Goal: Find specific page/section: Find specific page/section

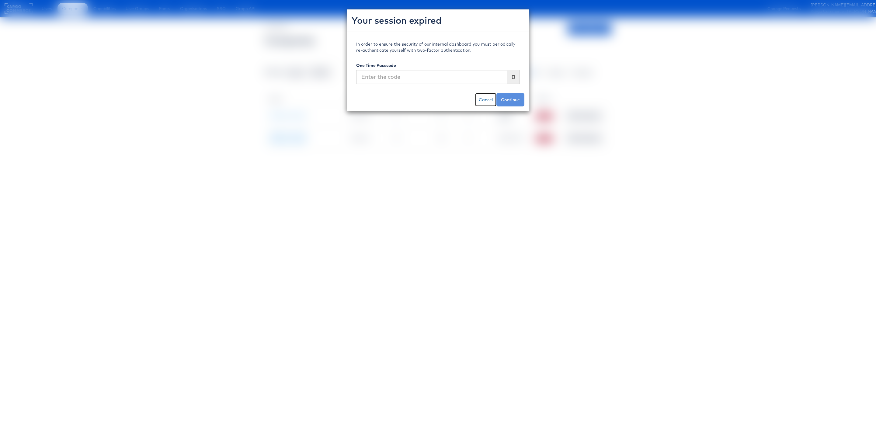
click at [491, 102] on link "Cancel" at bounding box center [485, 99] width 21 height 13
click at [483, 102] on link "Cancel" at bounding box center [485, 99] width 21 height 13
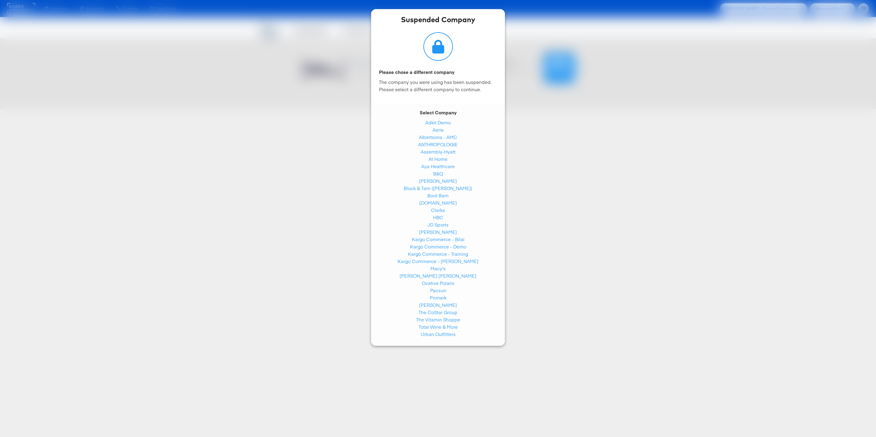
click at [253, 107] on div "Suspended Company Please chose a different company The company you were using h…" at bounding box center [438, 218] width 876 height 437
